Goal: Task Accomplishment & Management: Use online tool/utility

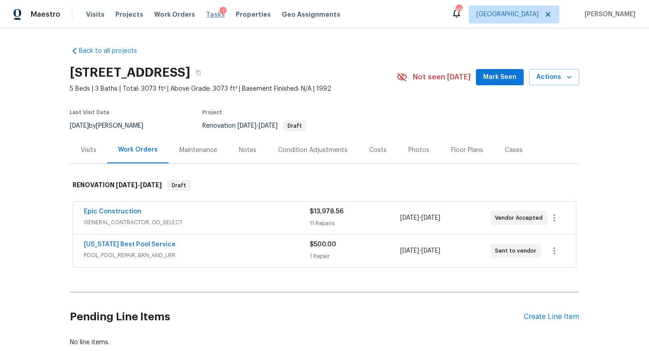
click at [206, 14] on span "Tasks" at bounding box center [215, 14] width 19 height 6
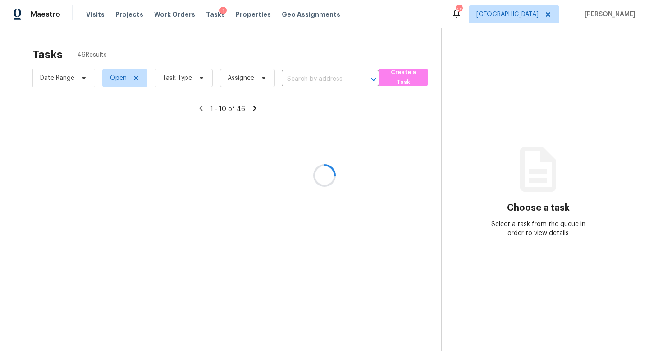
click at [195, 81] on div at bounding box center [324, 175] width 649 height 351
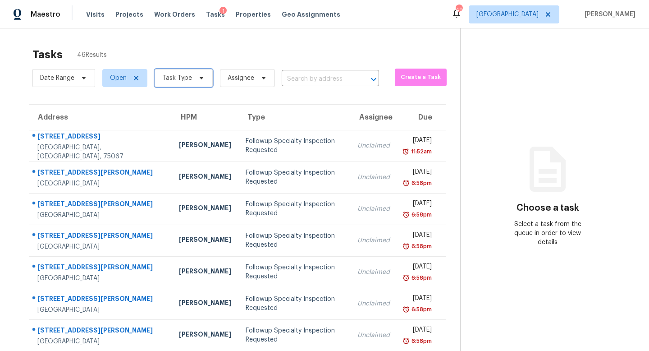
click at [195, 81] on span at bounding box center [200, 77] width 10 height 7
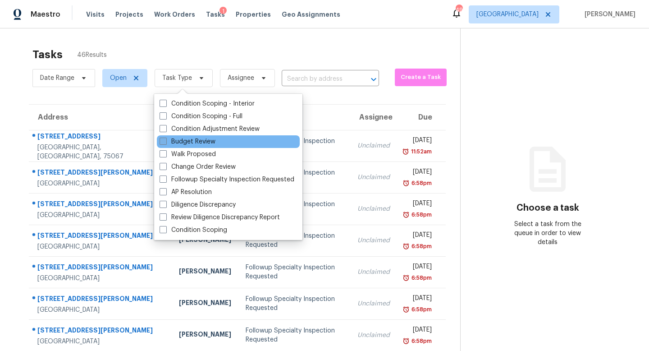
click at [197, 145] on label "Budget Review" at bounding box center [188, 141] width 56 height 9
click at [165, 143] on input "Budget Review" at bounding box center [163, 140] width 6 height 6
checkbox input "true"
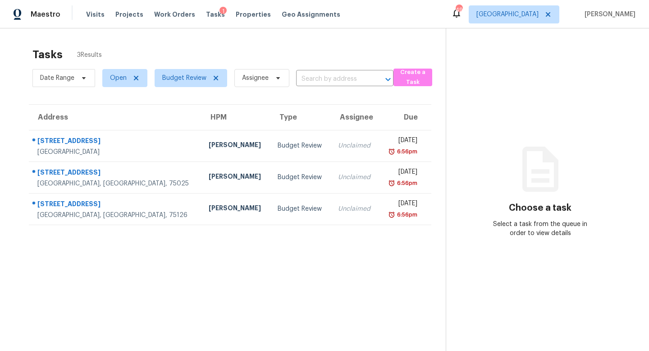
click at [194, 36] on div "Tasks 3 Results Date Range Open Budget Review Assignee ​ Create a Task Address …" at bounding box center [324, 203] width 649 height 351
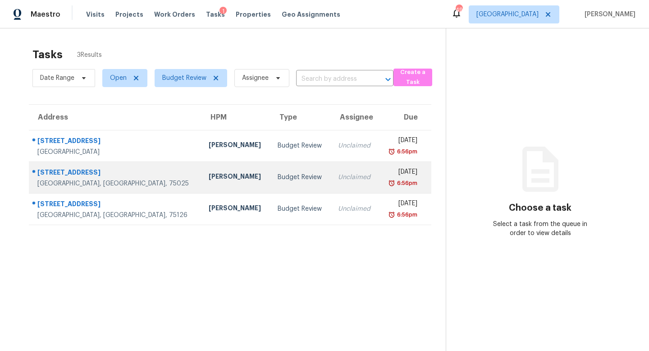
click at [209, 177] on div "[PERSON_NAME]" at bounding box center [236, 177] width 55 height 11
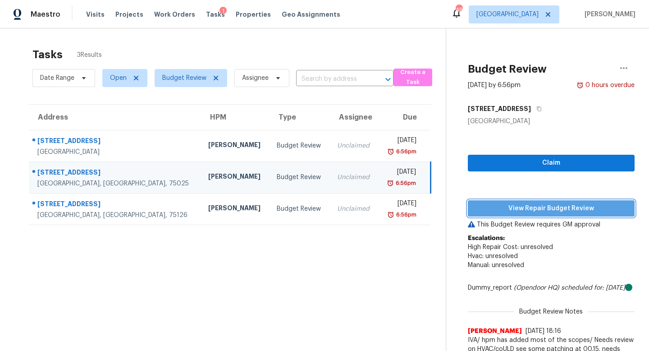
click at [485, 206] on span "View Repair Budget Review" at bounding box center [551, 208] width 152 height 11
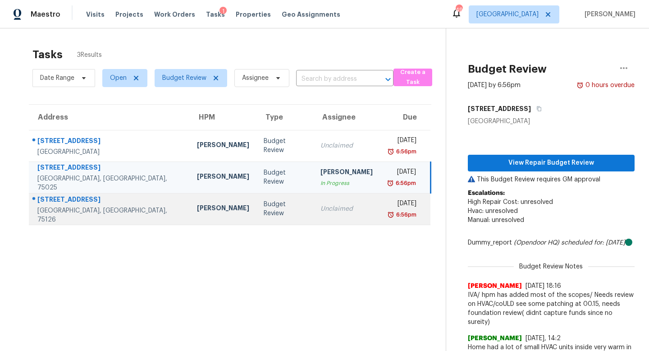
click at [320, 206] on div "Unclaimed" at bounding box center [346, 208] width 52 height 9
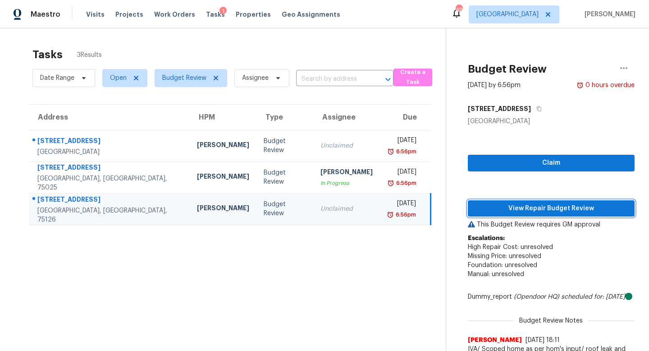
click at [490, 210] on span "View Repair Budget Review" at bounding box center [551, 208] width 152 height 11
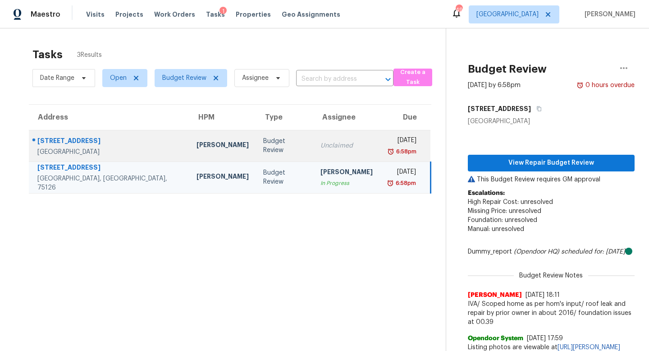
click at [320, 146] on div "Unclaimed" at bounding box center [346, 145] width 52 height 9
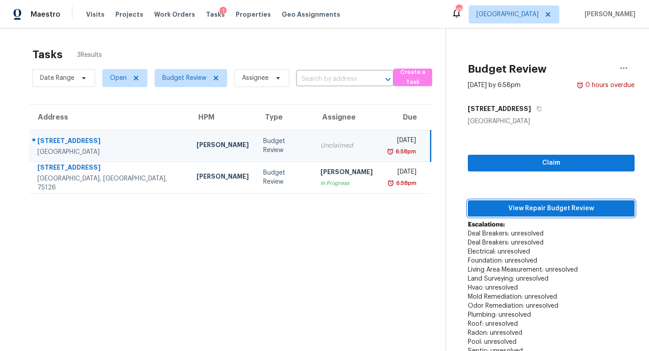
click at [474, 206] on button "View Repair Budget Review" at bounding box center [551, 208] width 167 height 17
